Goal: Task Accomplishment & Management: Use online tool/utility

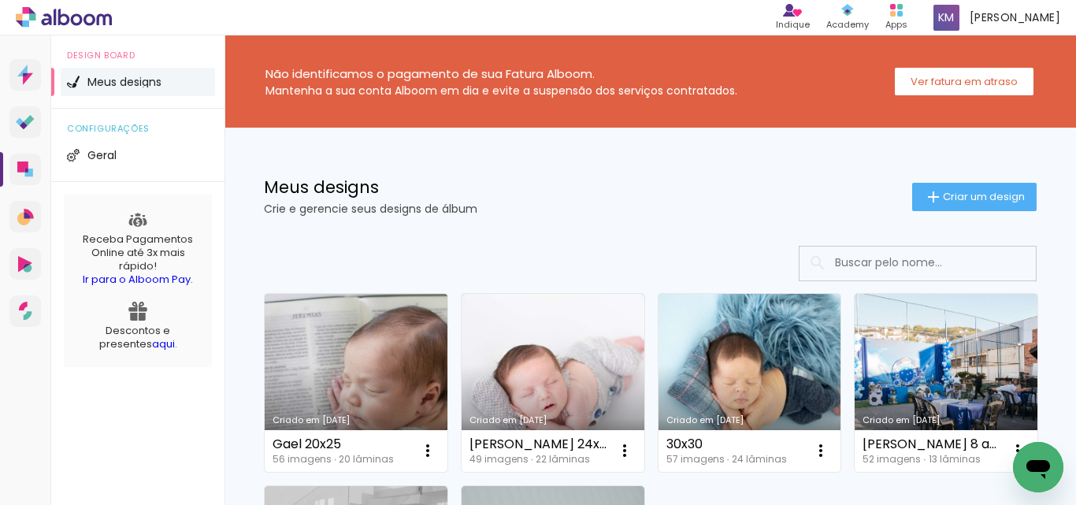
click at [383, 388] on link "Criado em [DATE]" at bounding box center [356, 383] width 183 height 178
